Goal: Check status: Check status

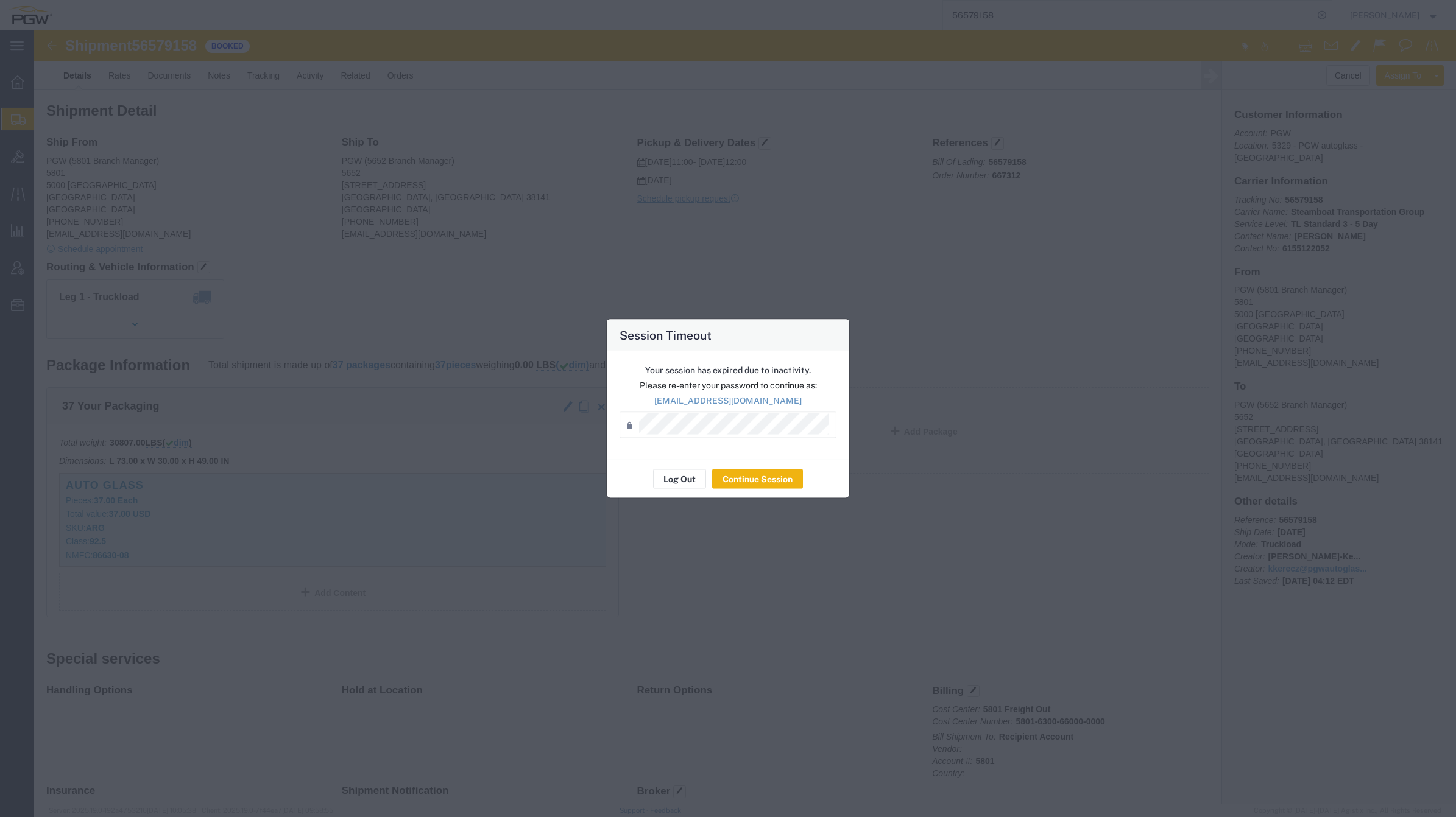
scroll to position [381, 0]
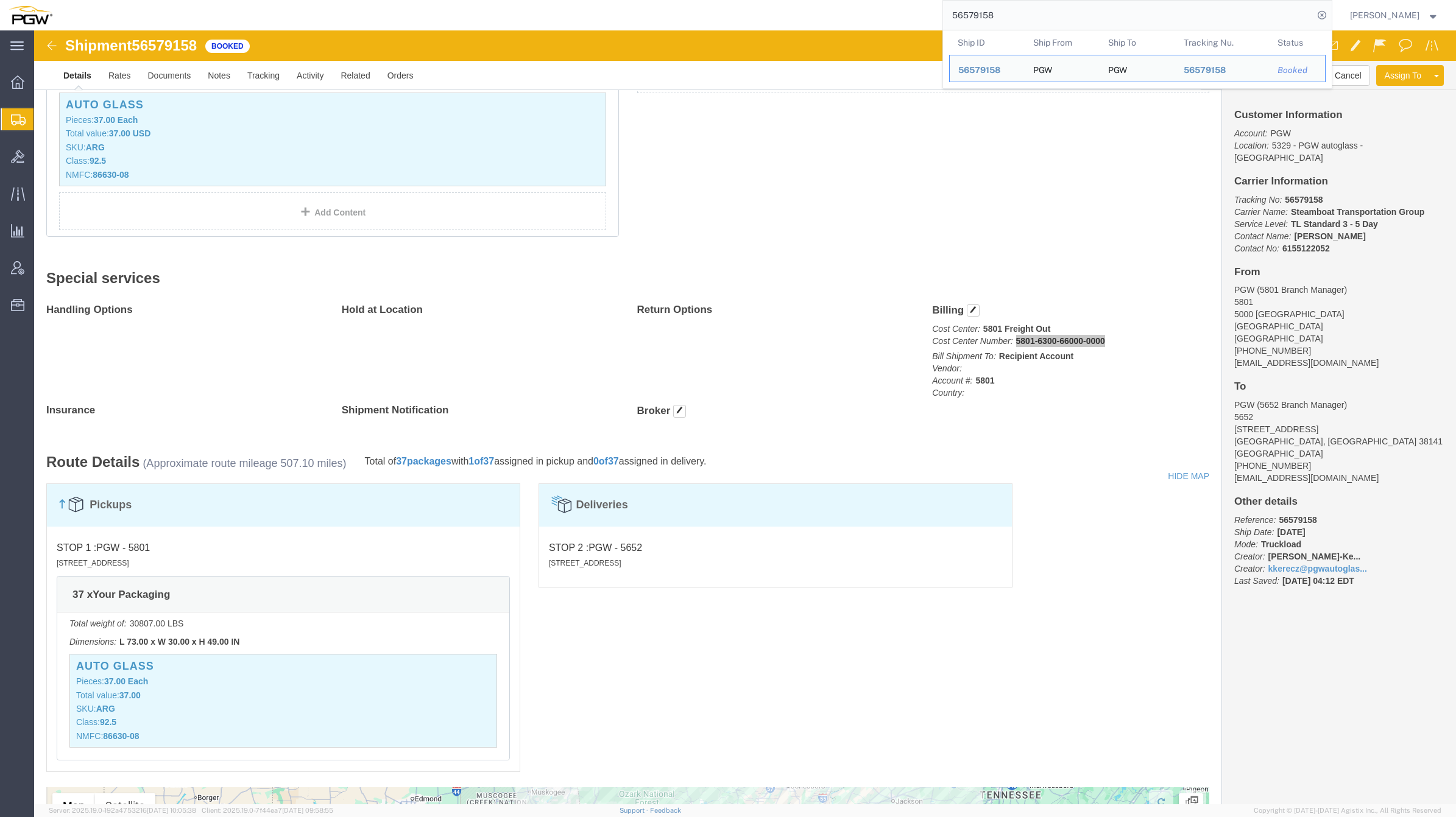
drag, startPoint x: 1018, startPoint y: 9, endPoint x: 862, endPoint y: -5, distance: 156.6
click at [862, 0] on html "main_menu Created with Sketch. Collapse Menu Overview Shipments Shipment Manage…" at bounding box center [728, 408] width 1456 height 817
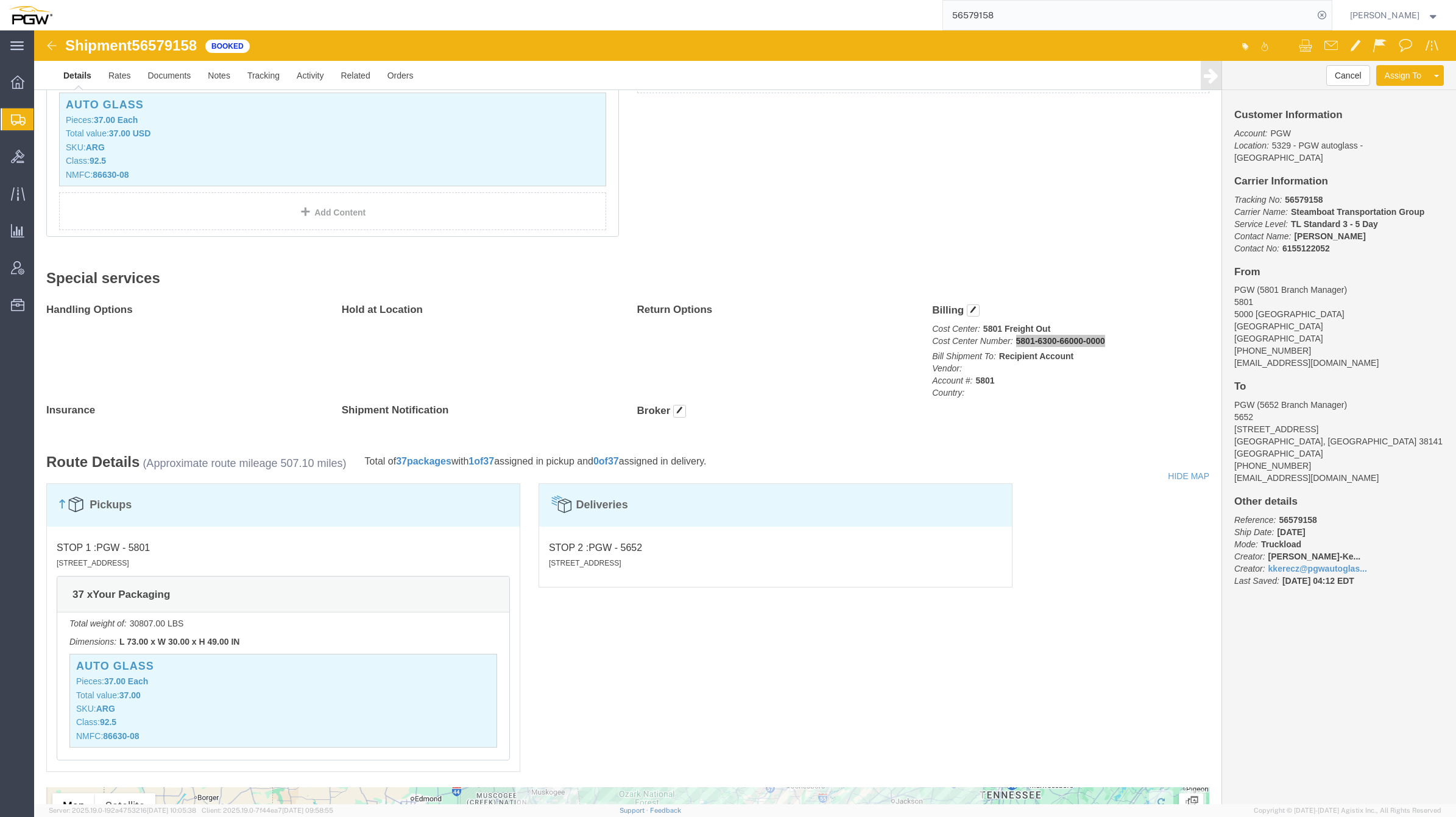
paste input "668631"
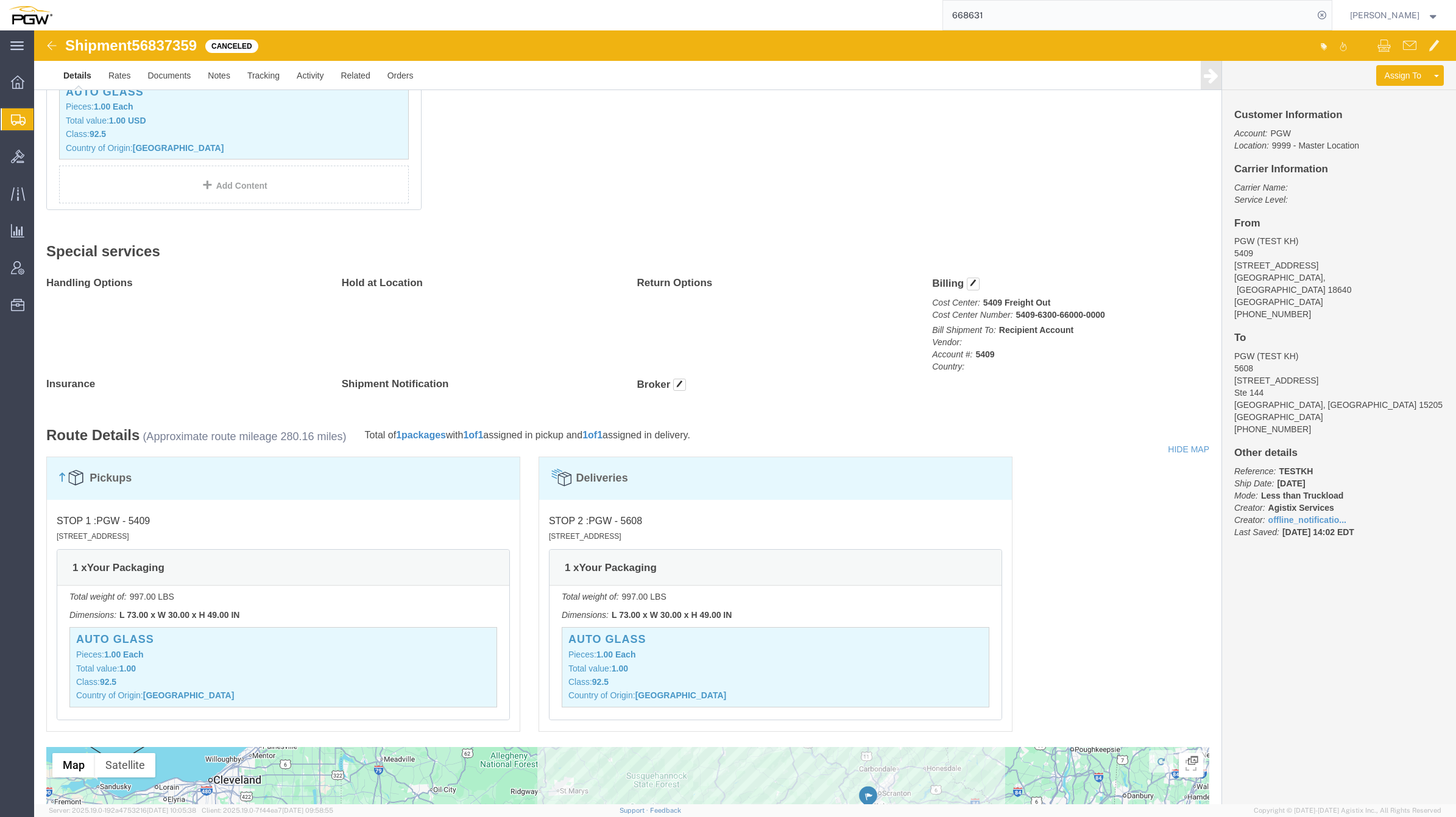
click img
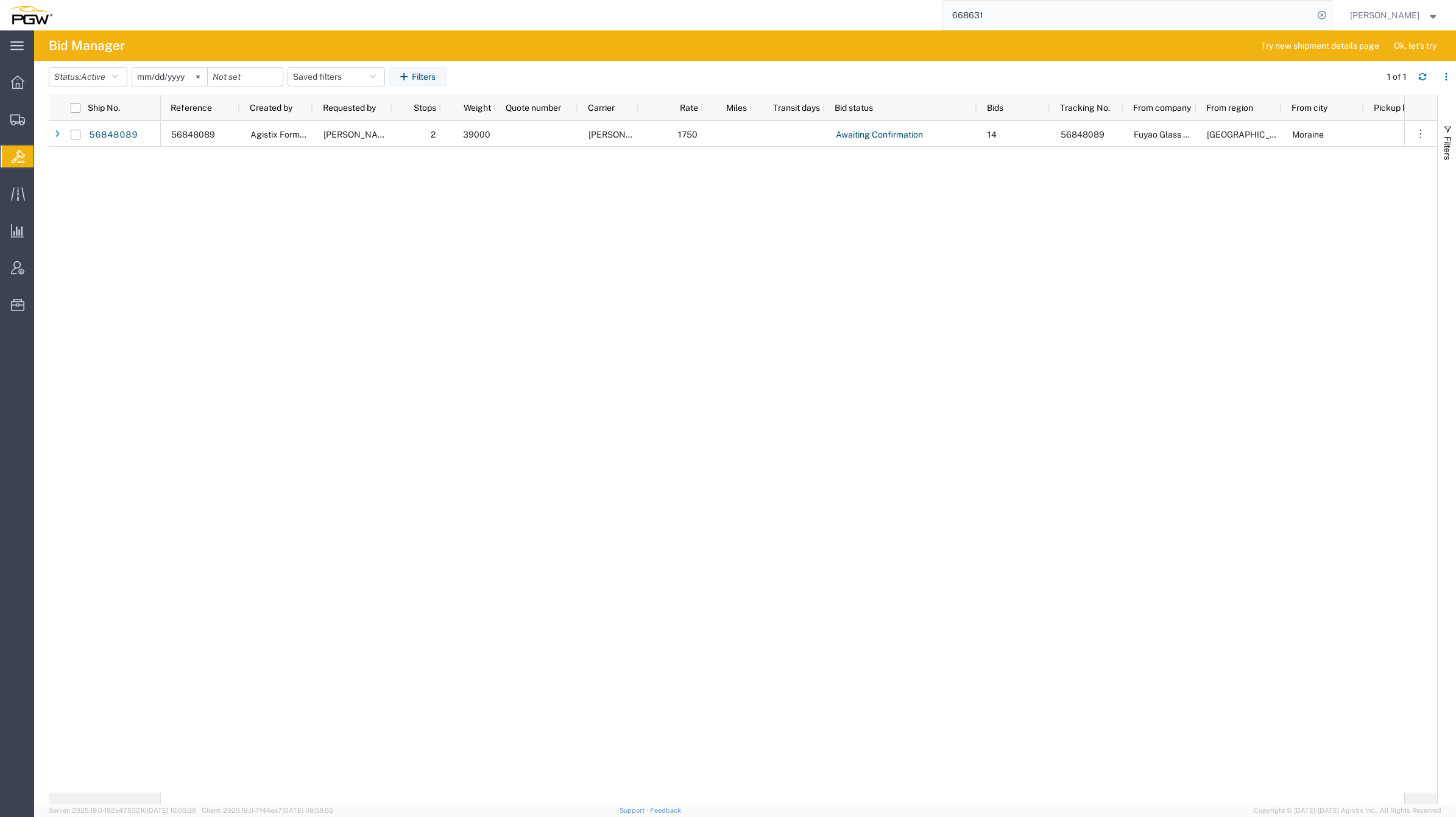
click at [43, 156] on span "Bids" at bounding box center [38, 156] width 9 height 24
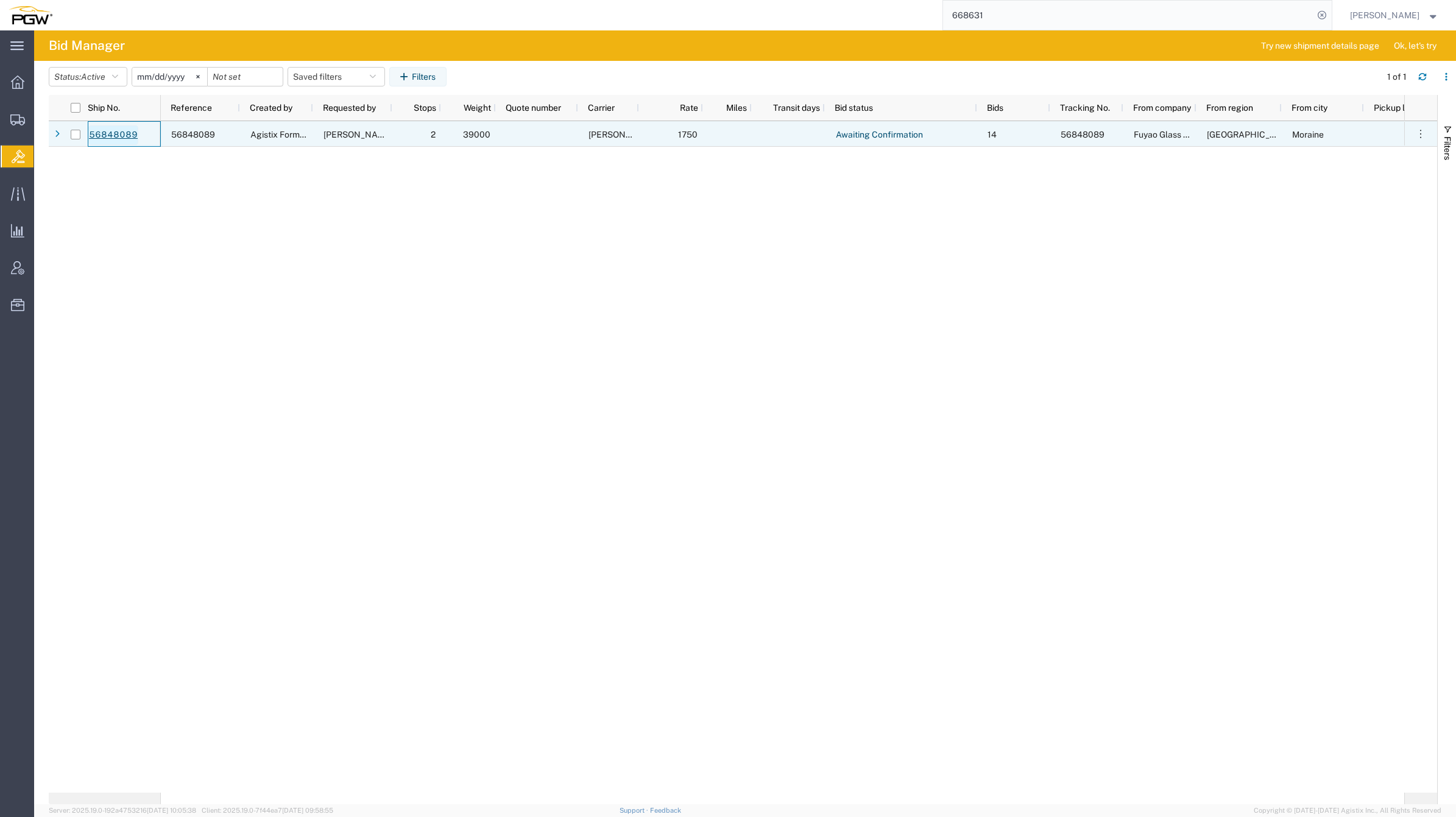
click at [114, 132] on link "56848089" at bounding box center [113, 135] width 50 height 20
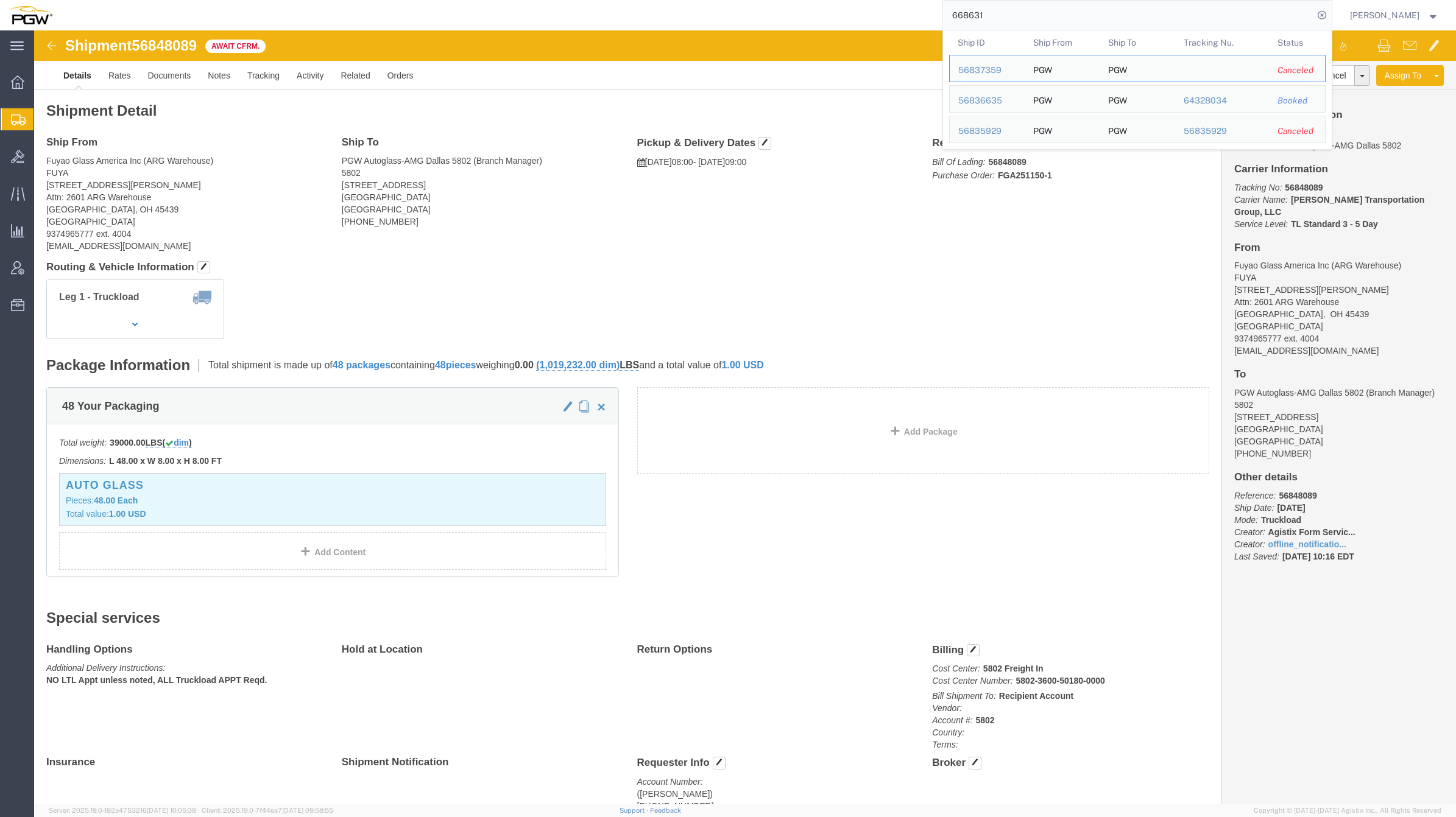
drag, startPoint x: 987, startPoint y: 12, endPoint x: 853, endPoint y: 11, distance: 134.0
click at [853, 11] on div "668631 Ship ID Ship From Ship To Tracking Nu. Status Ship ID 56837359 Ship From…" at bounding box center [696, 15] width 1271 height 31
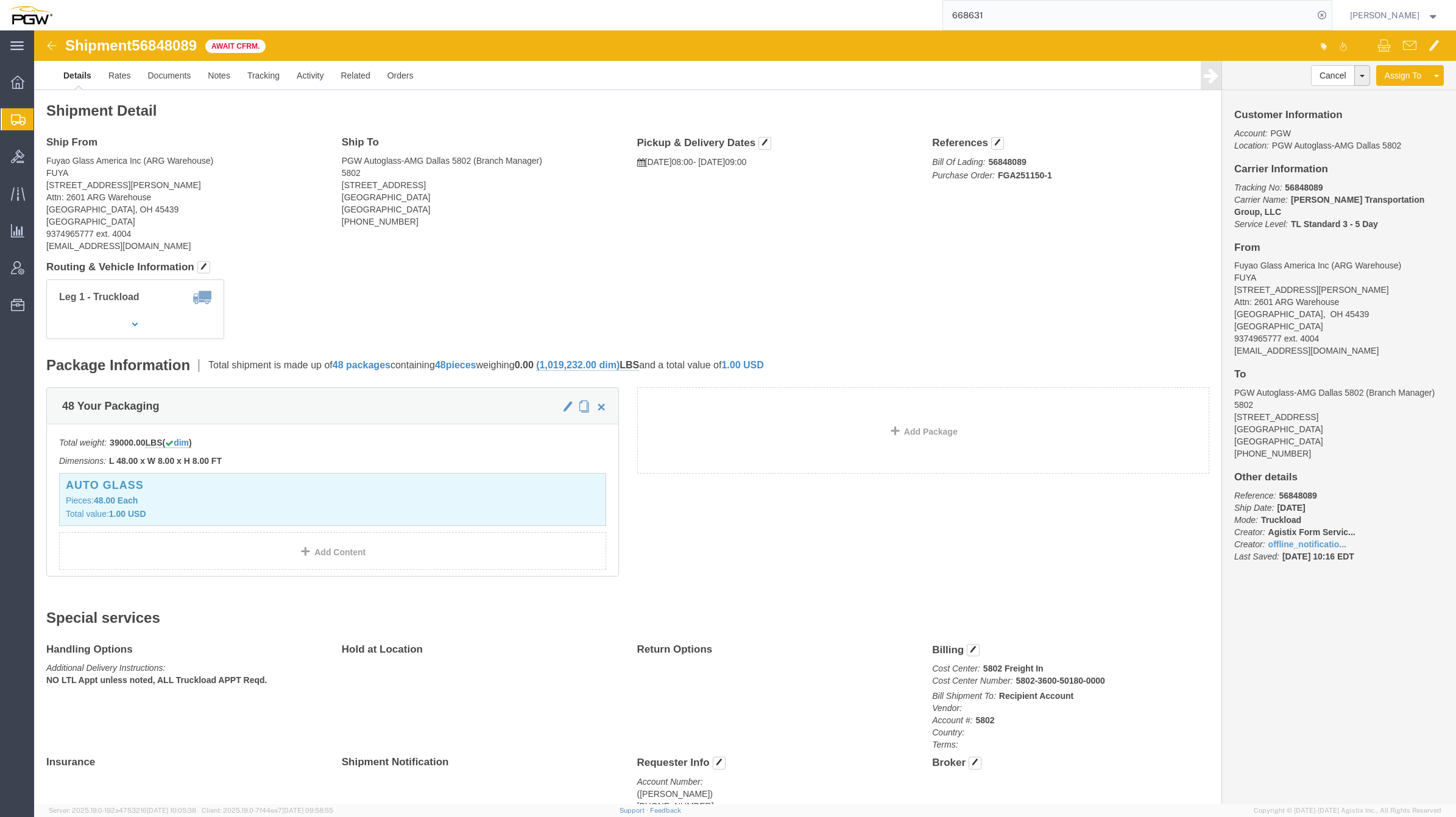
click at [994, 25] on input "668631" at bounding box center [1129, 15] width 371 height 29
click img
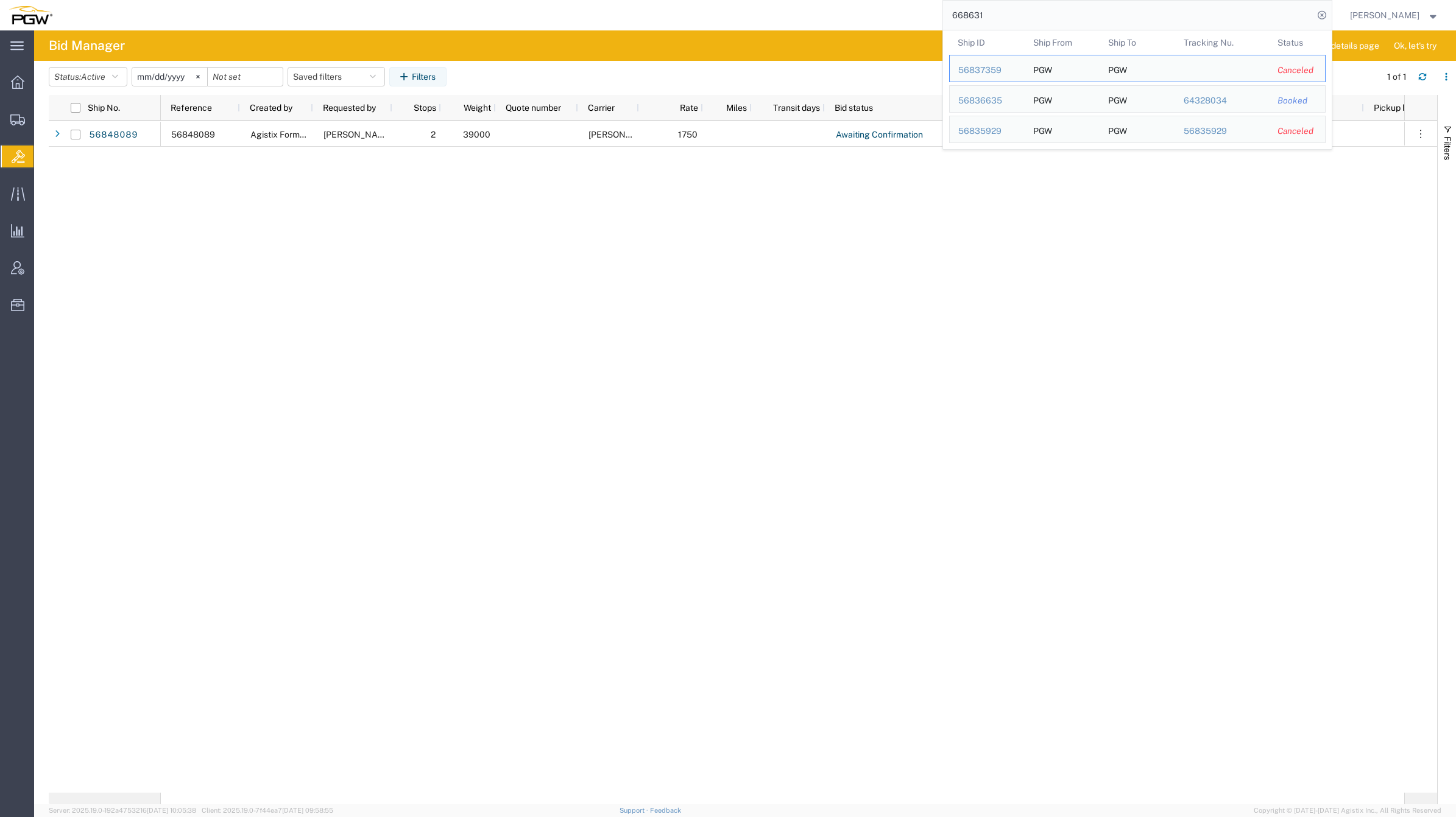
click at [1058, 19] on input "668631" at bounding box center [1129, 15] width 371 height 29
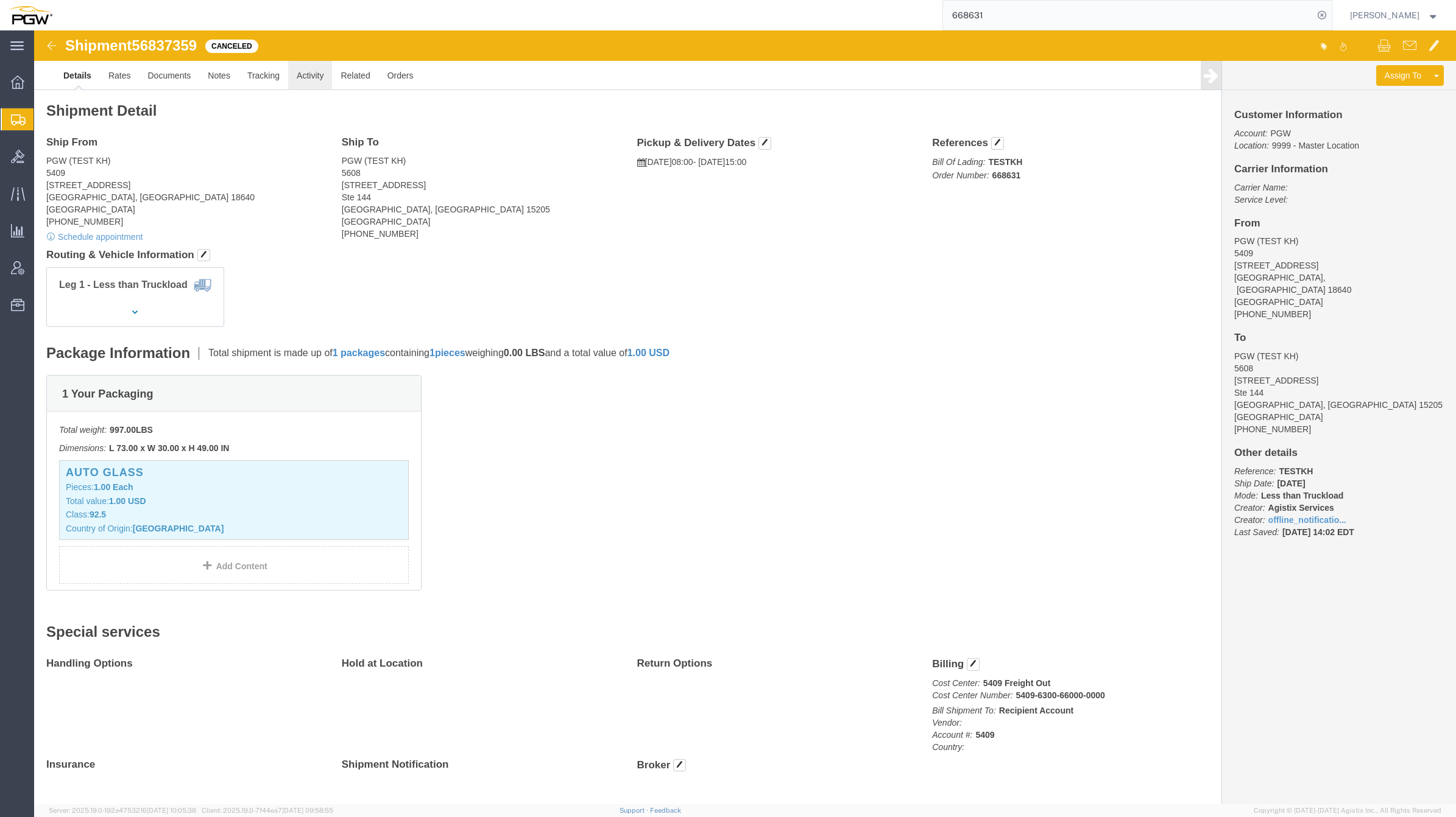
click link "Activity"
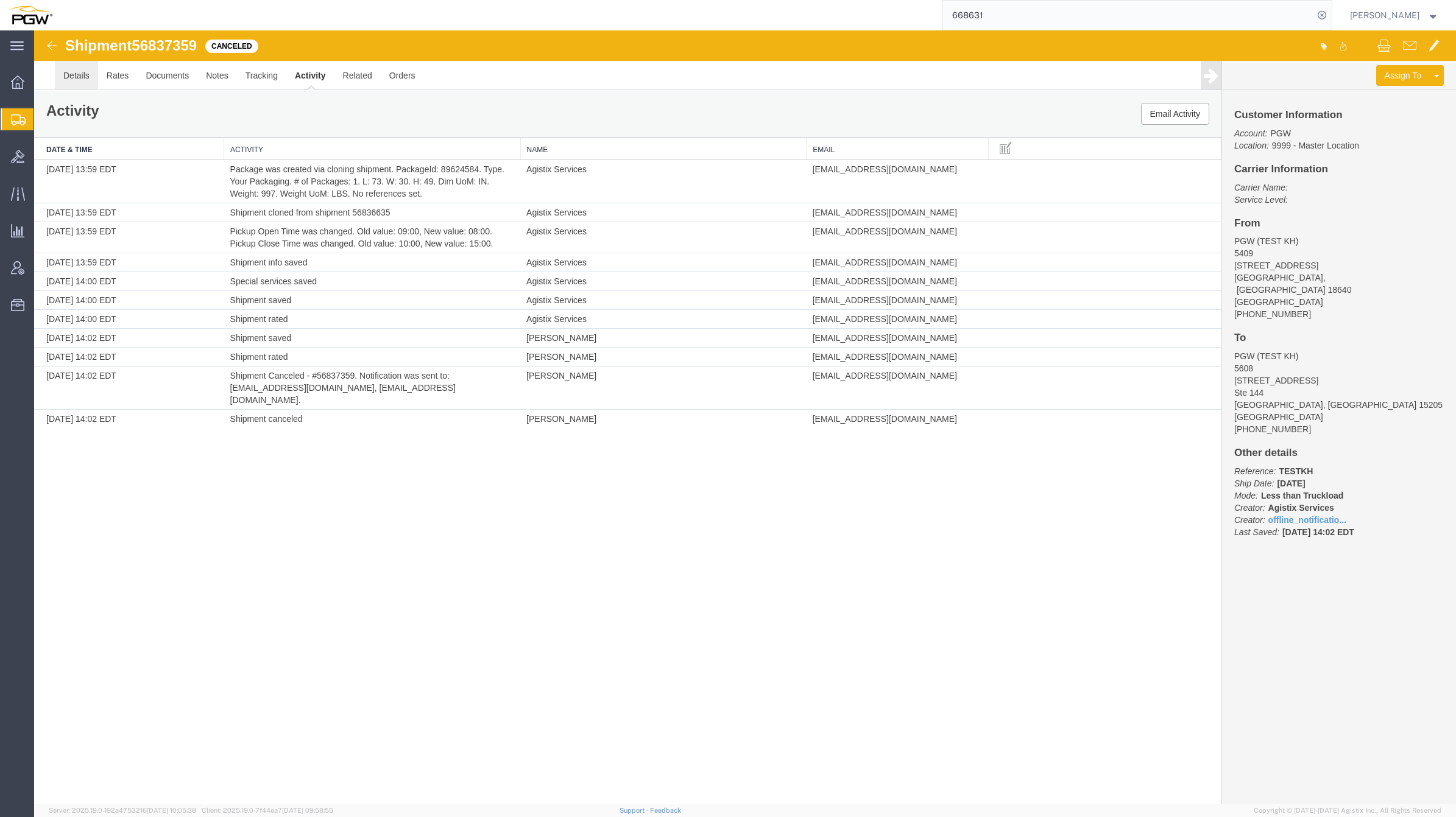
click at [71, 68] on link "Details" at bounding box center [77, 75] width 43 height 29
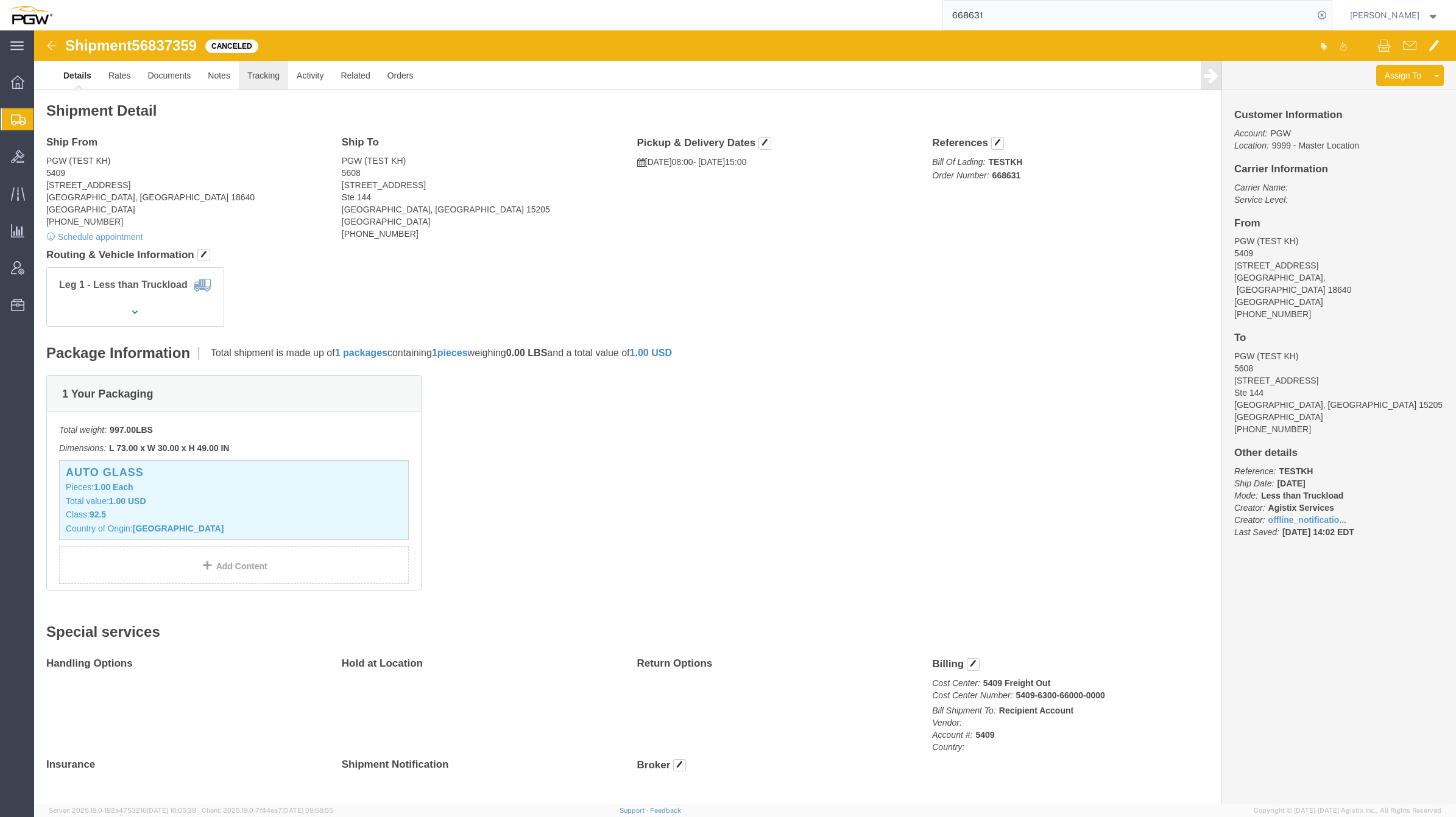
click link "Tracking"
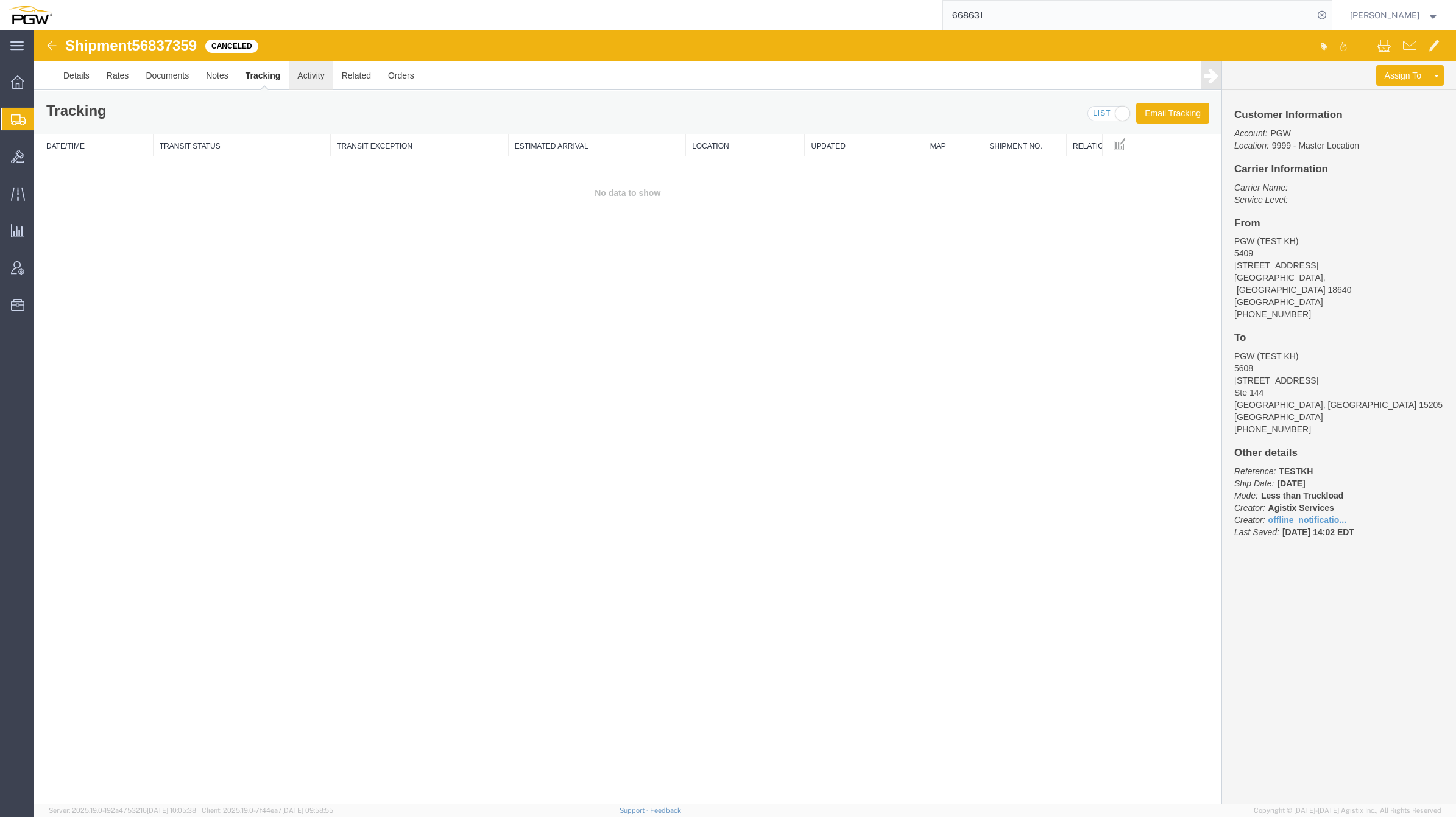
click at [327, 84] on link "Activity" at bounding box center [311, 75] width 44 height 29
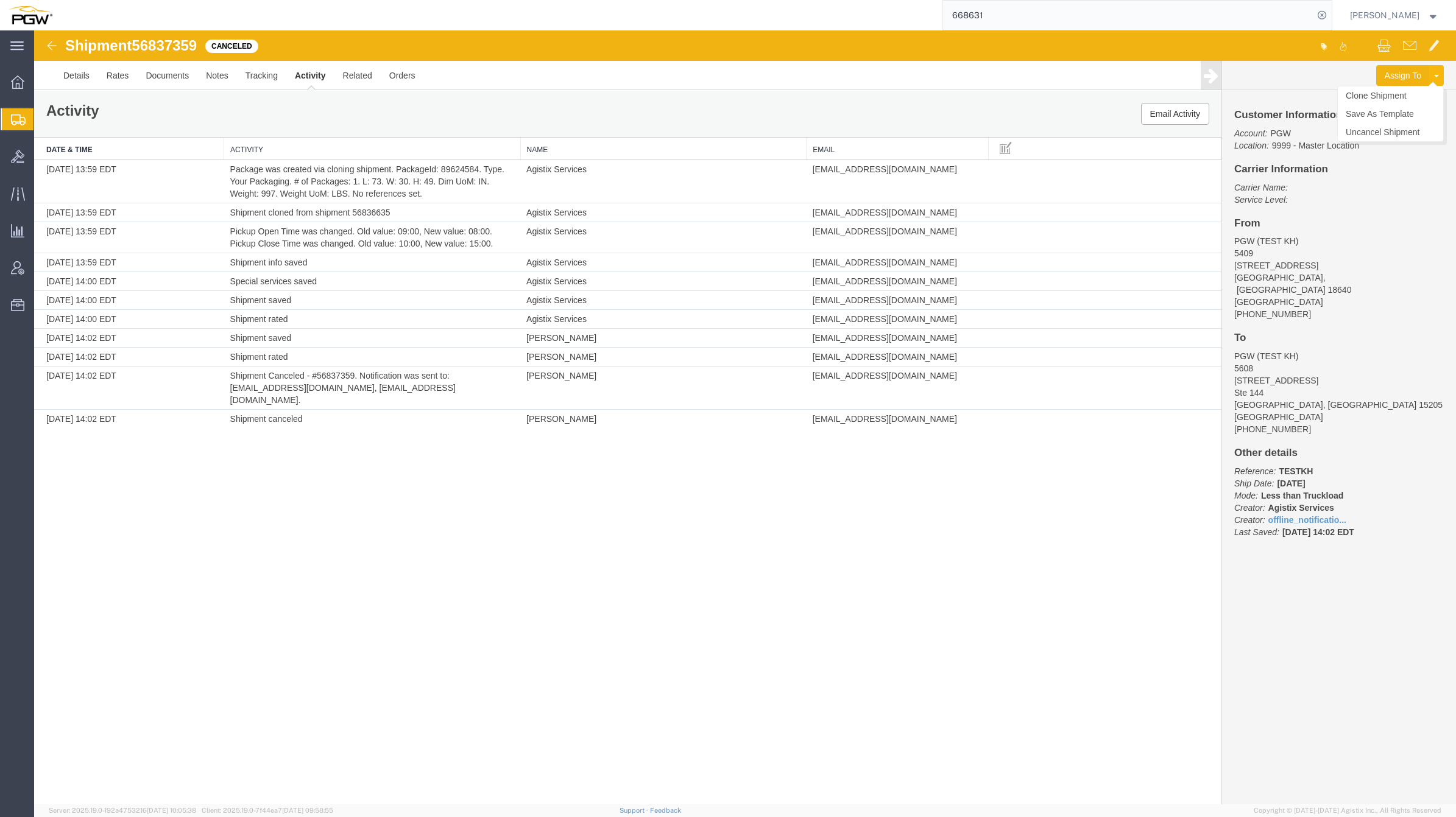
click at [1435, 72] on button at bounding box center [1436, 76] width 15 height 21
click at [52, 44] on img at bounding box center [51, 46] width 15 height 15
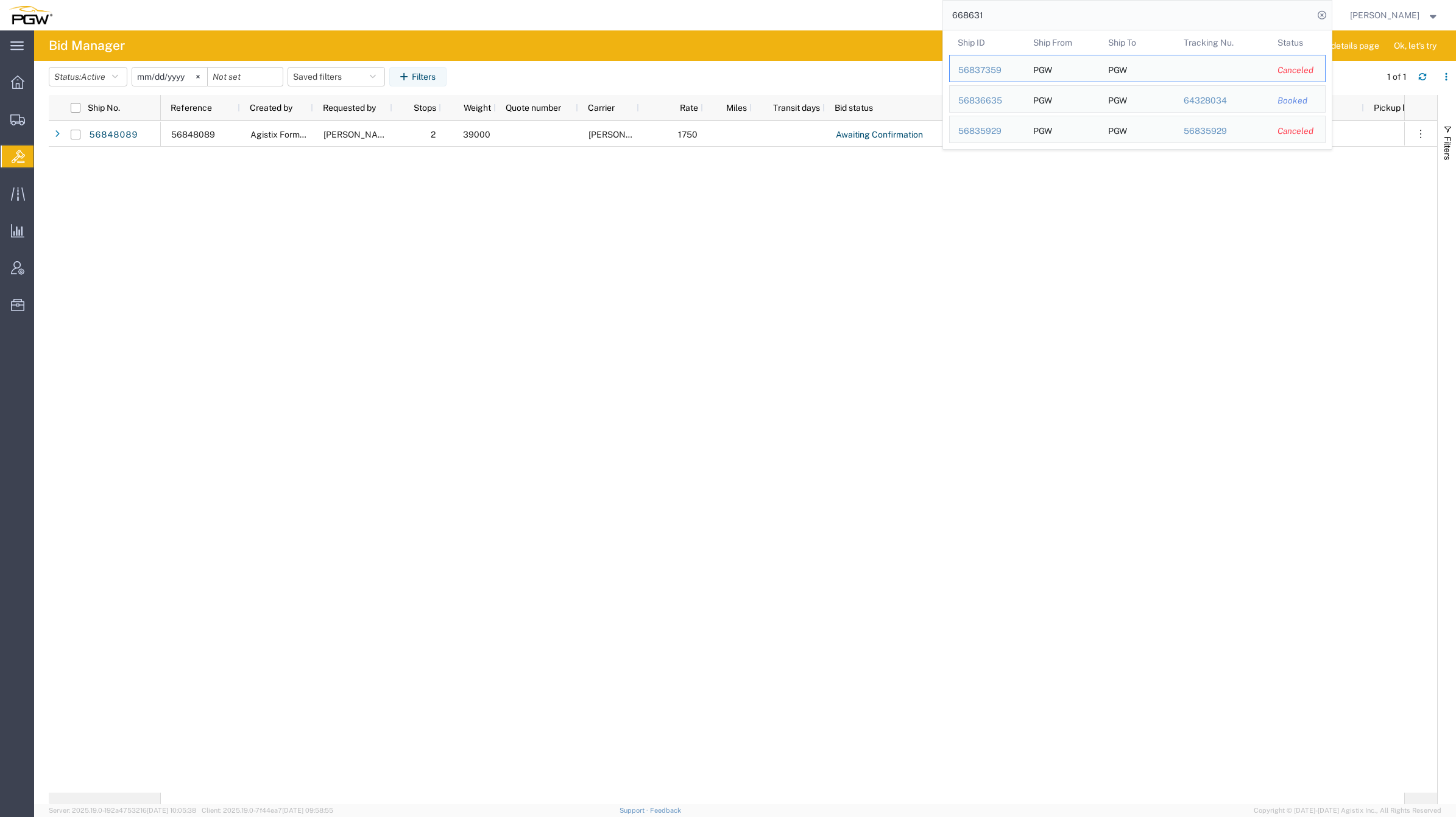
click at [1025, 8] on input "668631" at bounding box center [1129, 15] width 371 height 29
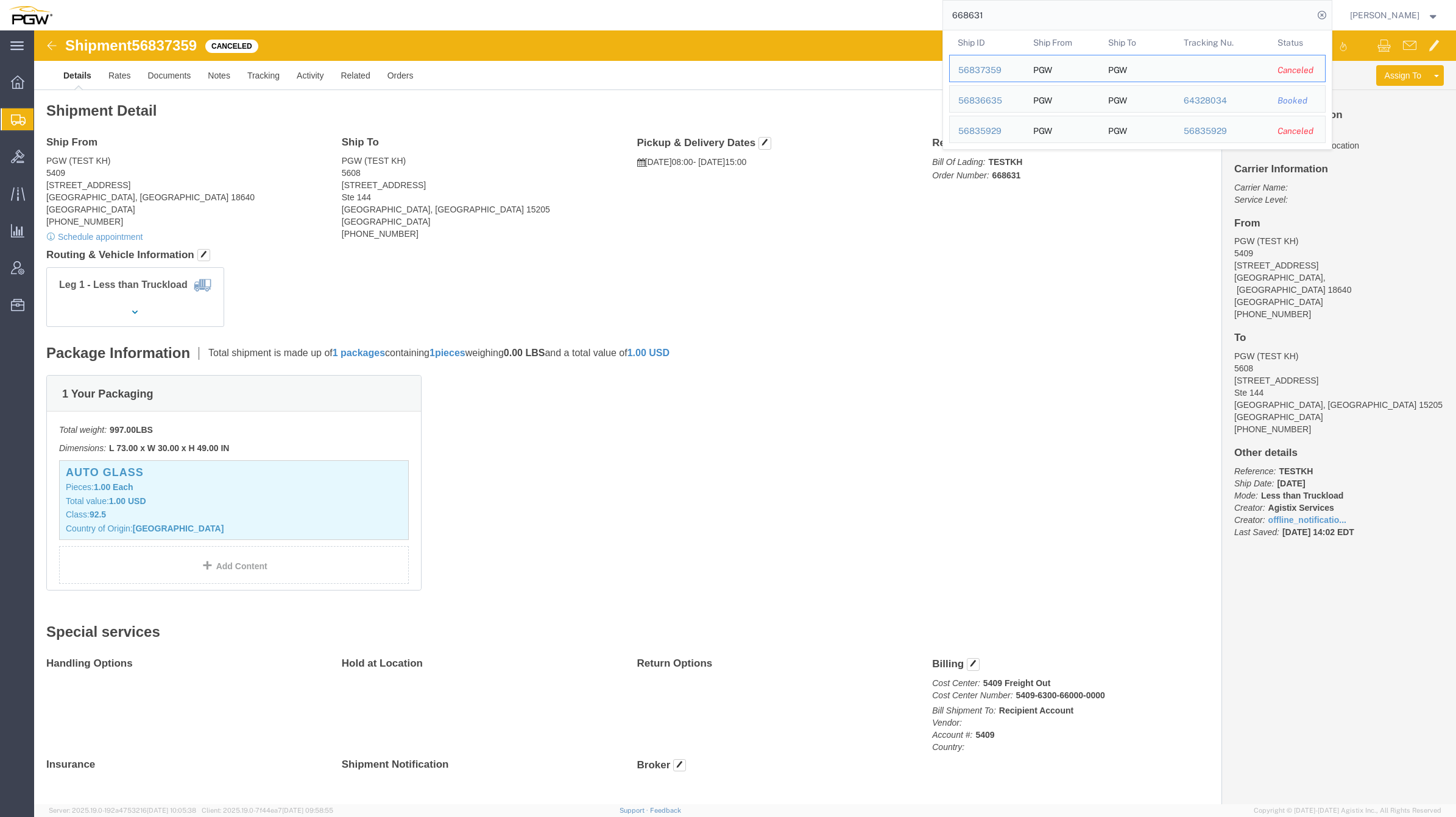
drag, startPoint x: 1006, startPoint y: 9, endPoint x: 831, endPoint y: 10, distance: 175.0
click at [831, 10] on div "668631 Ship ID Ship From Ship To Tracking Nu. Status Ship ID 56837359 Ship From…" at bounding box center [696, 15] width 1271 height 31
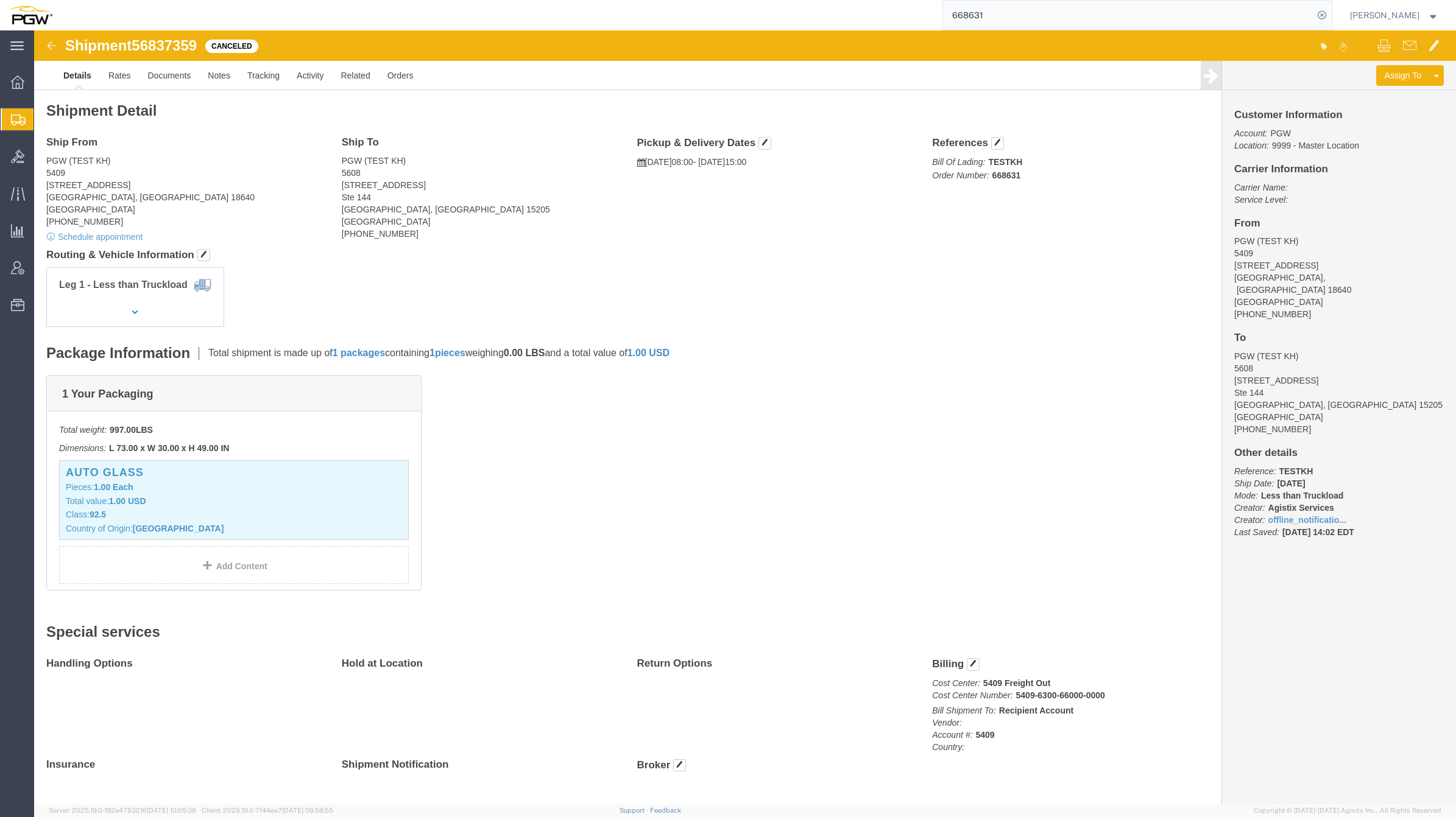
paste input "56836635"
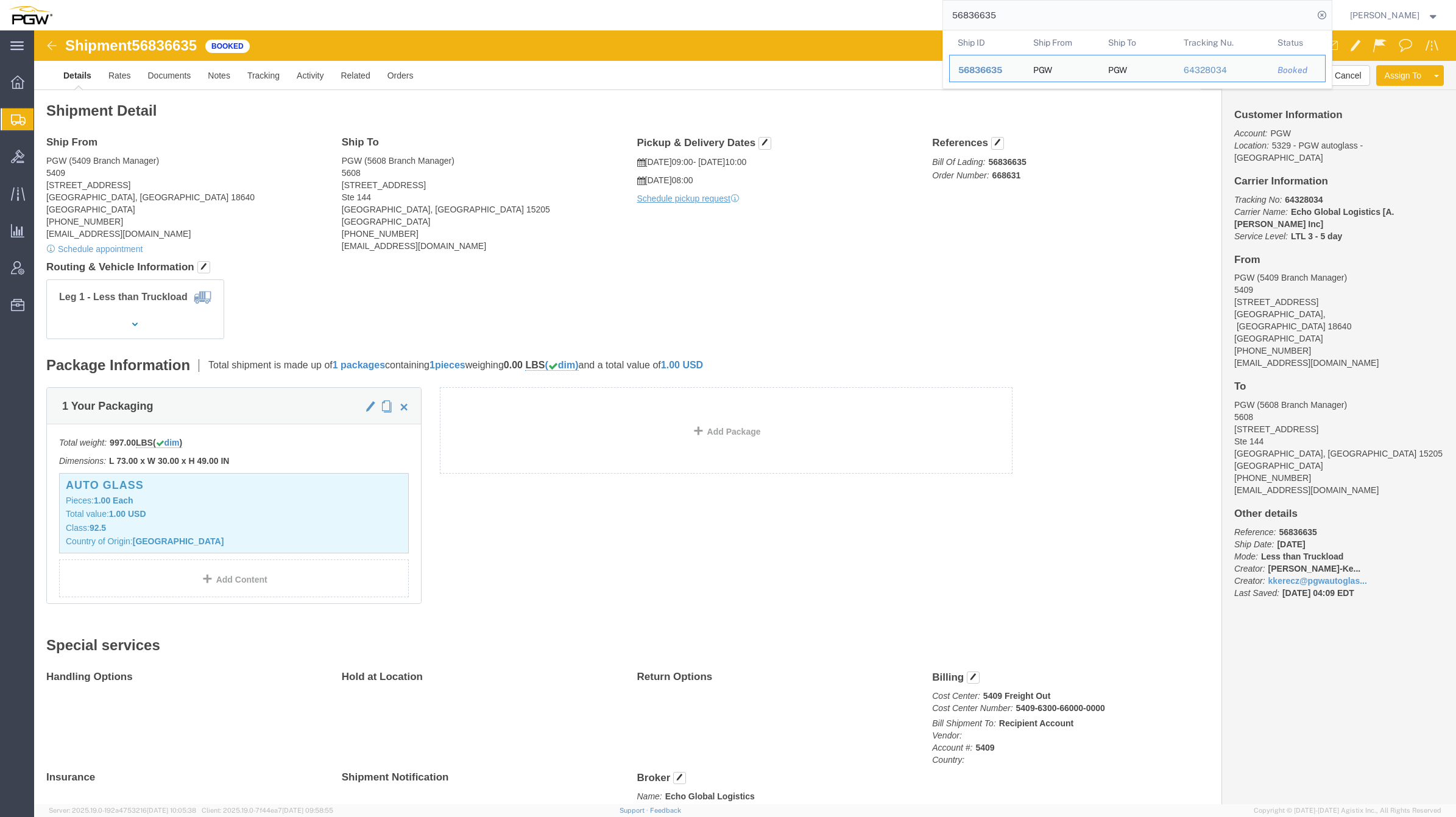
drag, startPoint x: 978, startPoint y: 15, endPoint x: 902, endPoint y: 22, distance: 76.3
click at [902, 22] on div "56836635 Ship ID Ship From Ship To Tracking Nu. Status Ship ID 56836635 Ship Fr…" at bounding box center [696, 15] width 1271 height 31
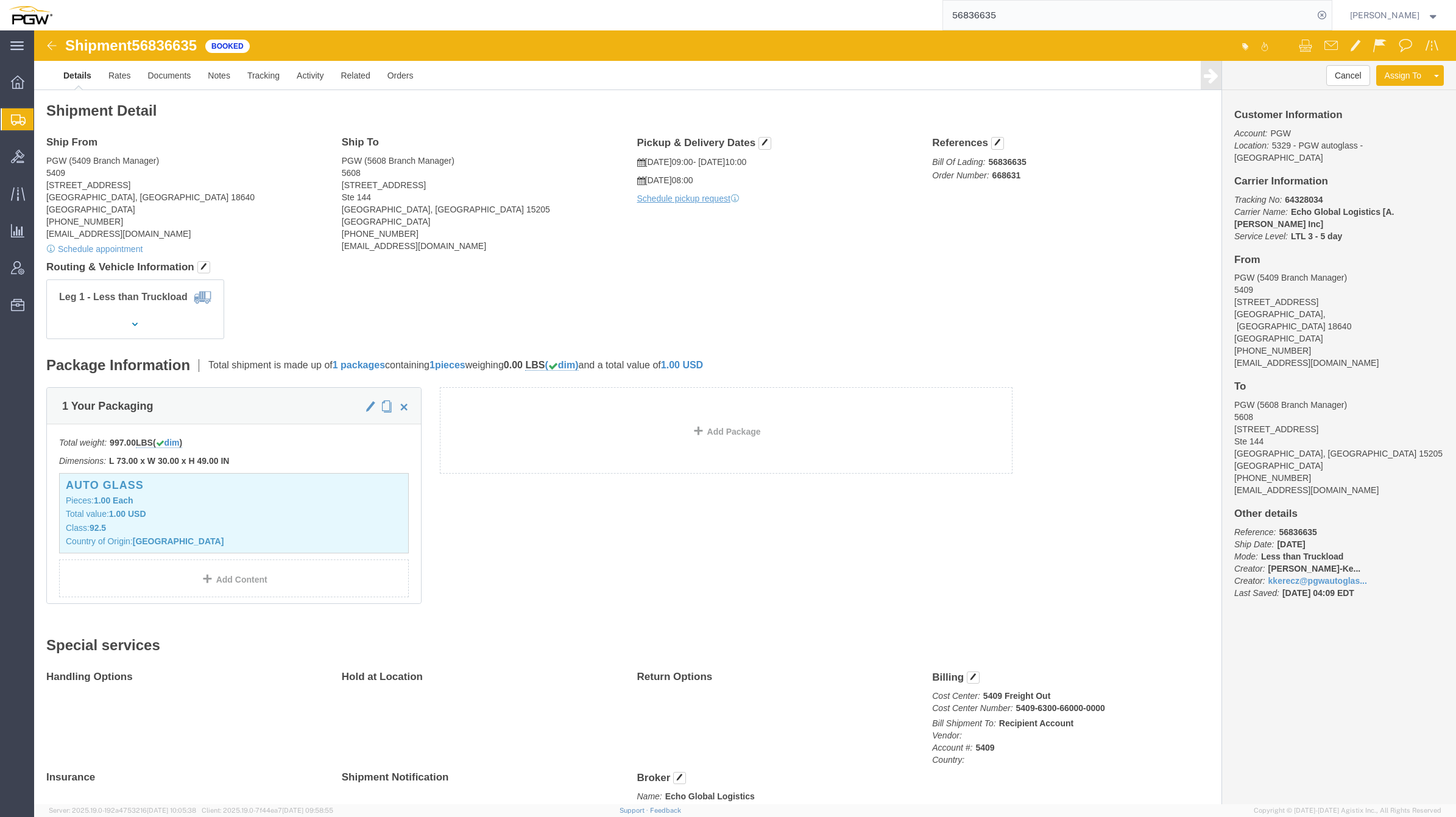
paste input "9743"
type input "56839743"
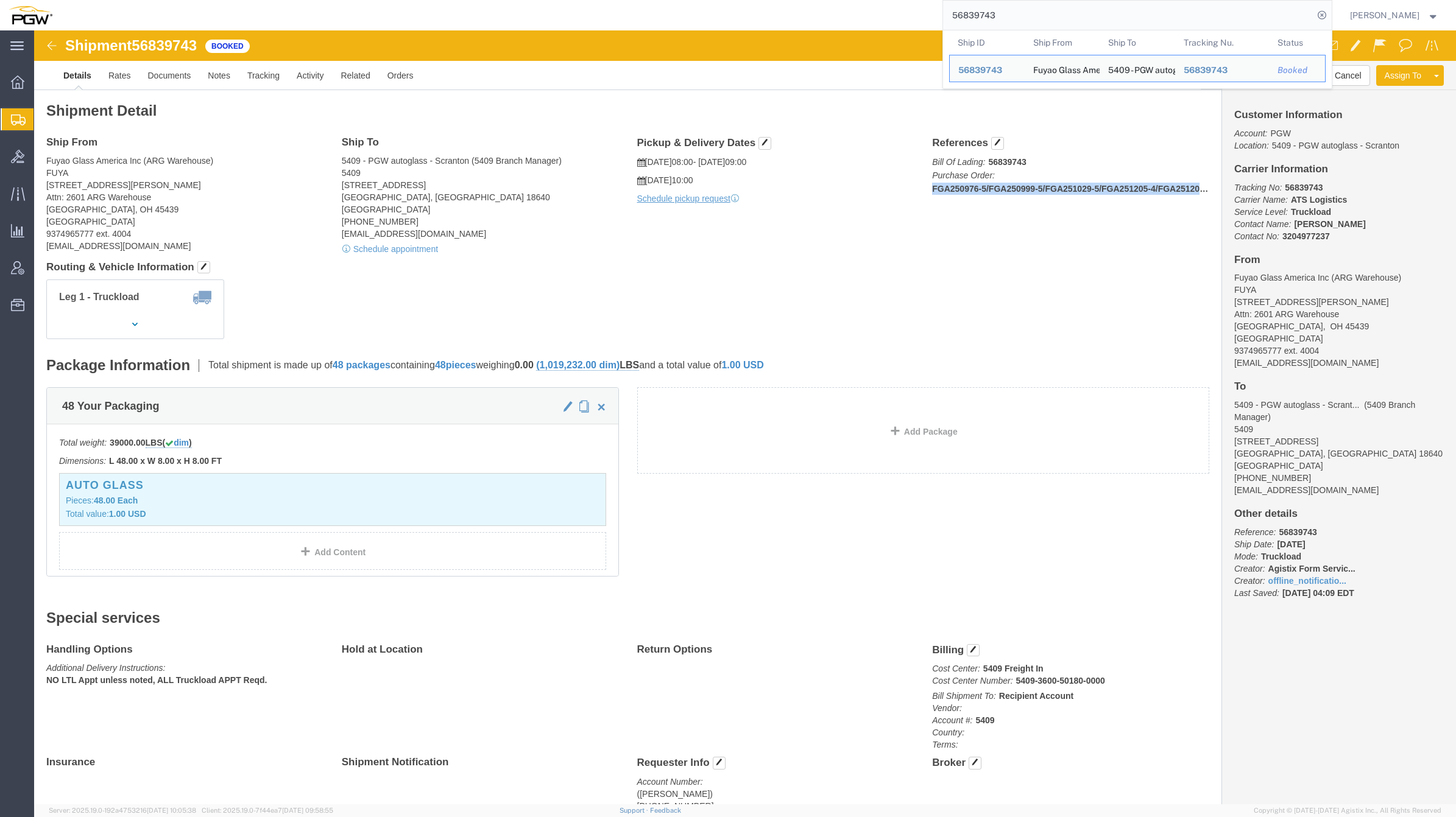
drag, startPoint x: 895, startPoint y: 162, endPoint x: 1168, endPoint y: 168, distance: 273.1
click div "References Bill Of Lading: 56839743 Purchase Order: FGA250976-5/FGA250999-5/FGA…"
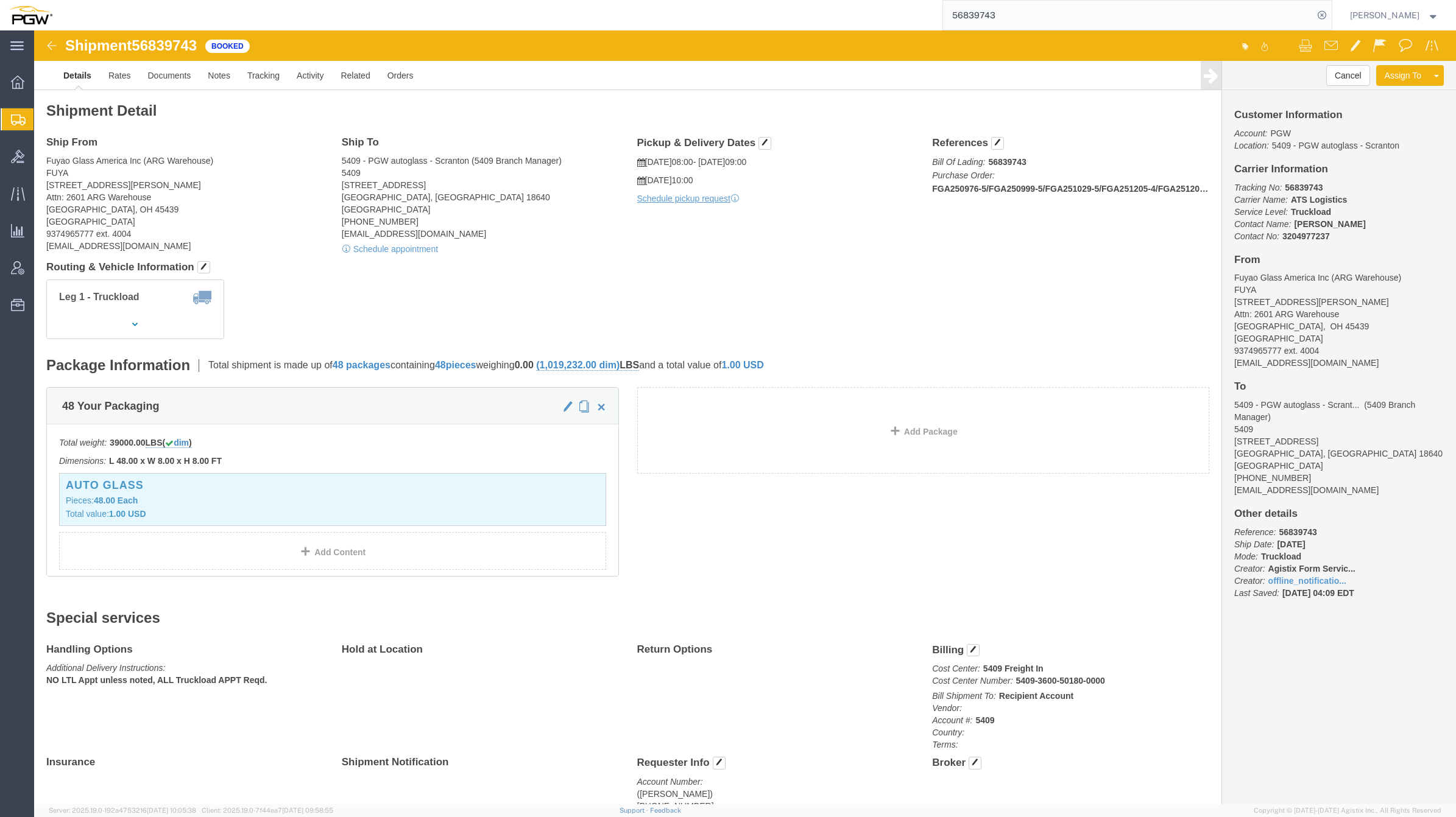
click div "48 Your Packaging Total weight: 39000.00 LBS ( dim ) Dimensions: L 48.00 x W 8.…"
click link "Documents"
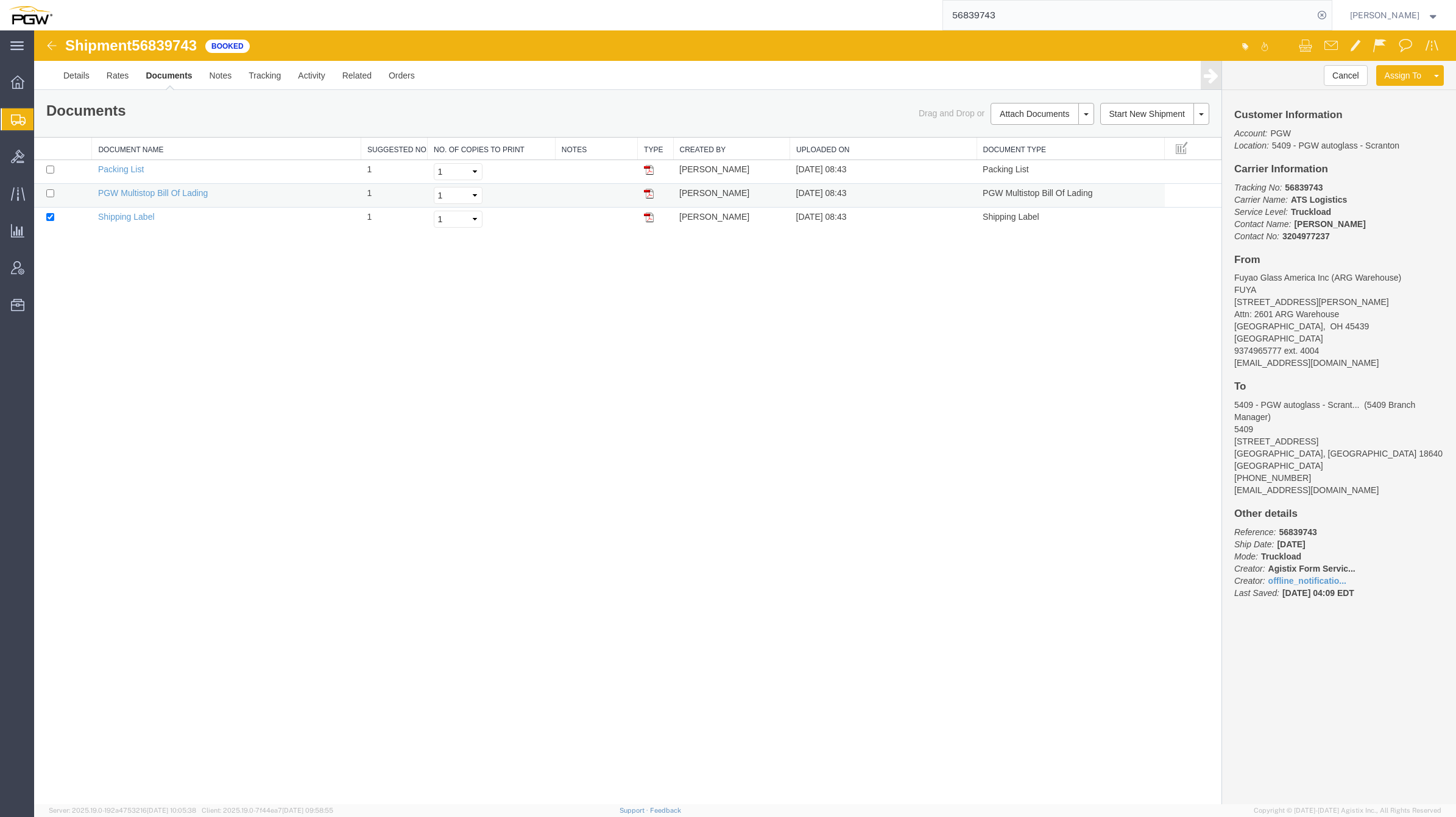
click at [155, 199] on td "PGW Multistop Bill Of Lading" at bounding box center [226, 196] width 269 height 24
click at [162, 188] on link "PGW Multistop Bill Of Lading" at bounding box center [153, 193] width 110 height 9
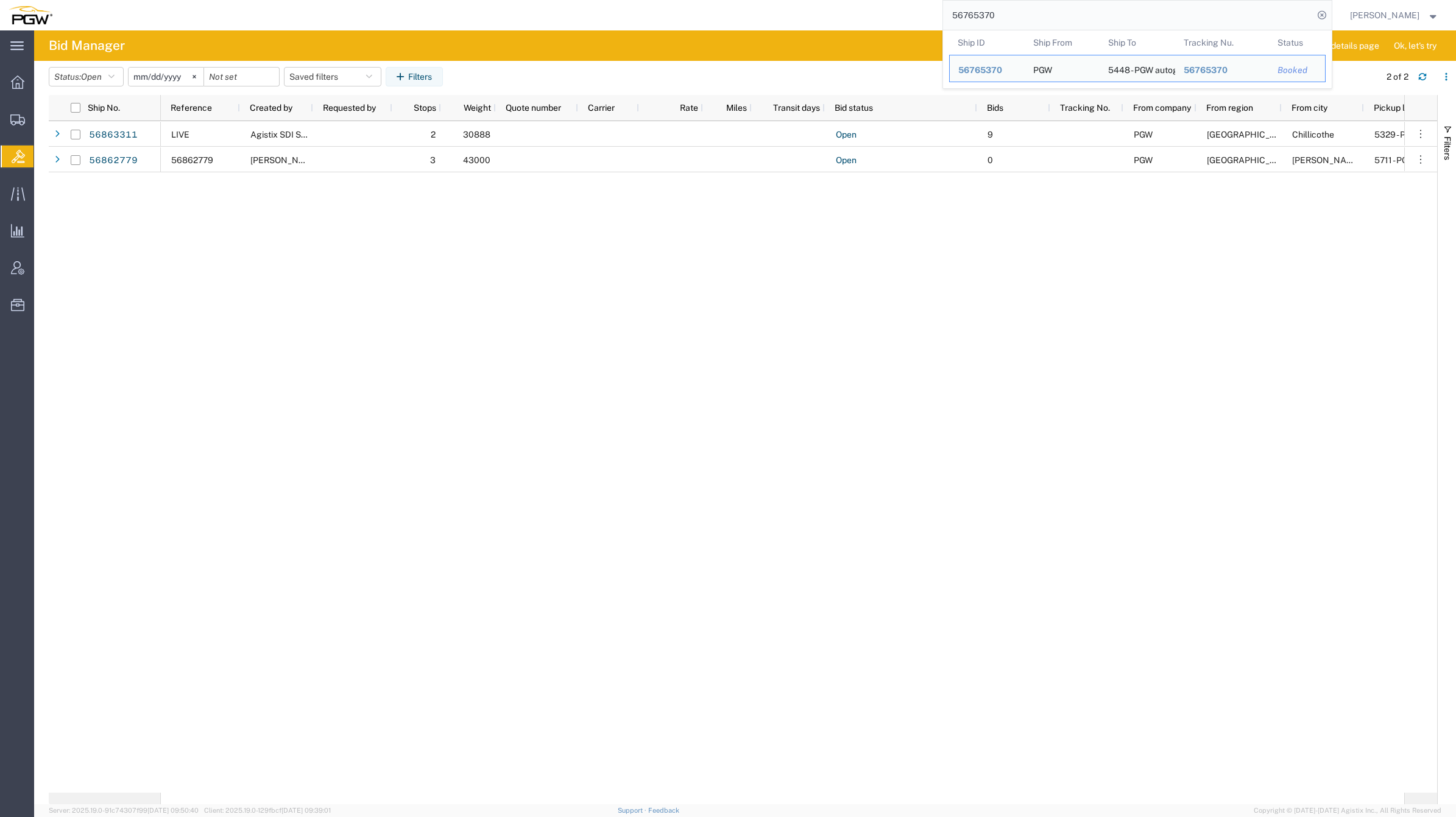
drag, startPoint x: 986, startPoint y: 6, endPoint x: 852, endPoint y: -12, distance: 135.2
click at [852, 0] on html "main_menu Created with Sketch. Collapse Menu Overview Shipments Shipment Manage…" at bounding box center [728, 408] width 1456 height 817
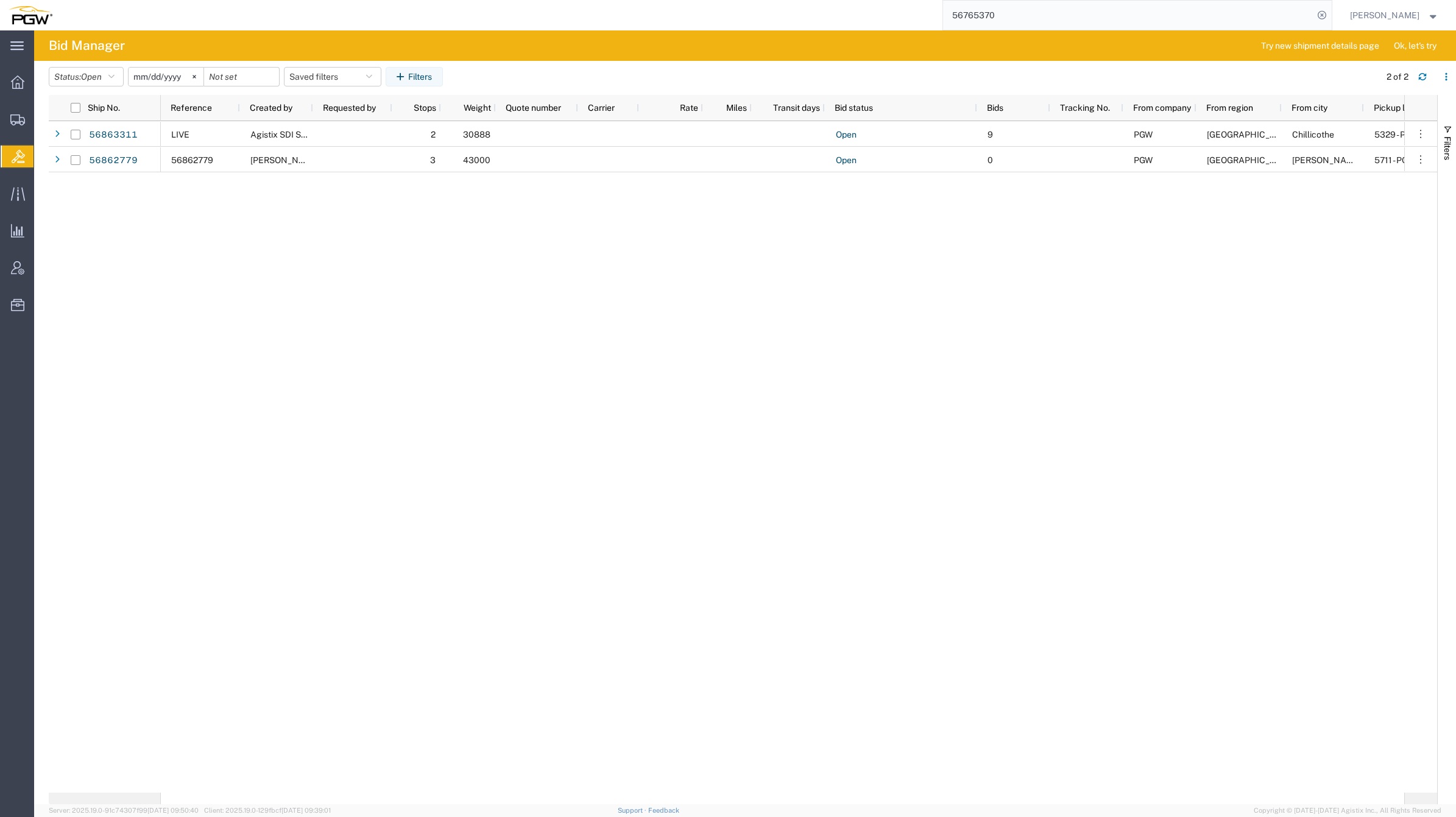
paste input "839743"
type input "56839743"
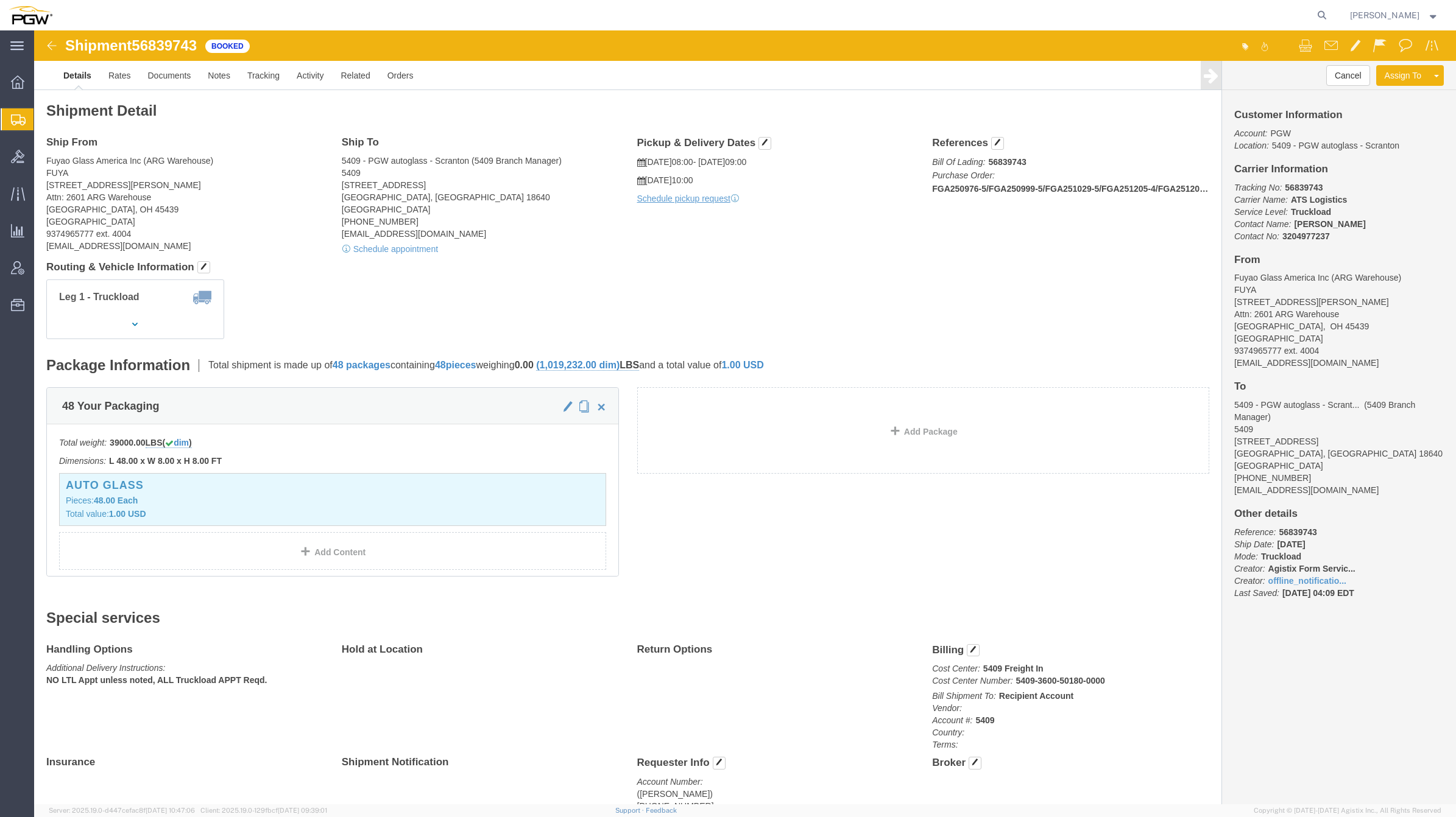
click div "Package Information Total shipment is made up of 48 packages containing 48 piec…"
